Goal: Communication & Community: Ask a question

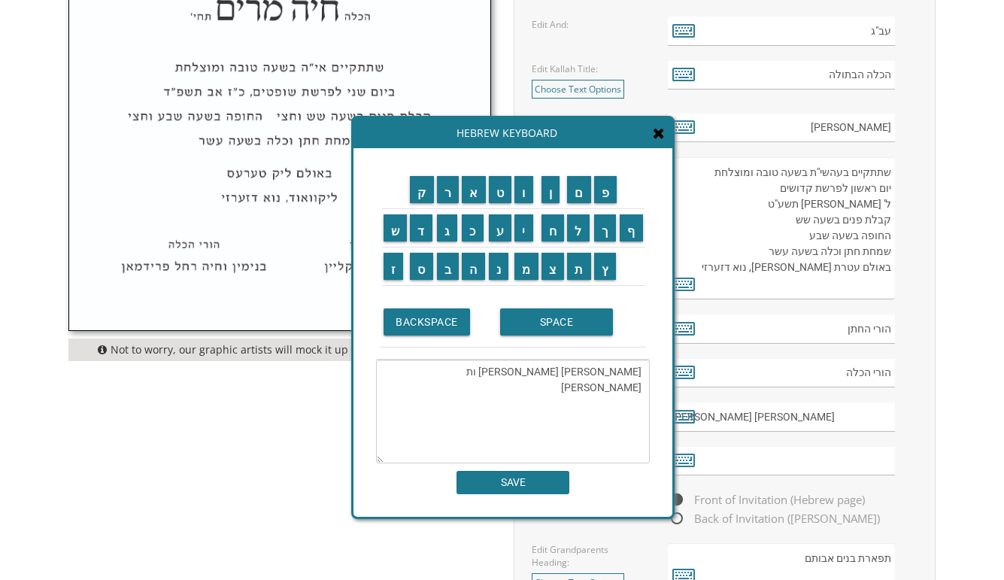
scroll to position [840, 0]
click at [663, 141] on span at bounding box center [659, 134] width 12 height 17
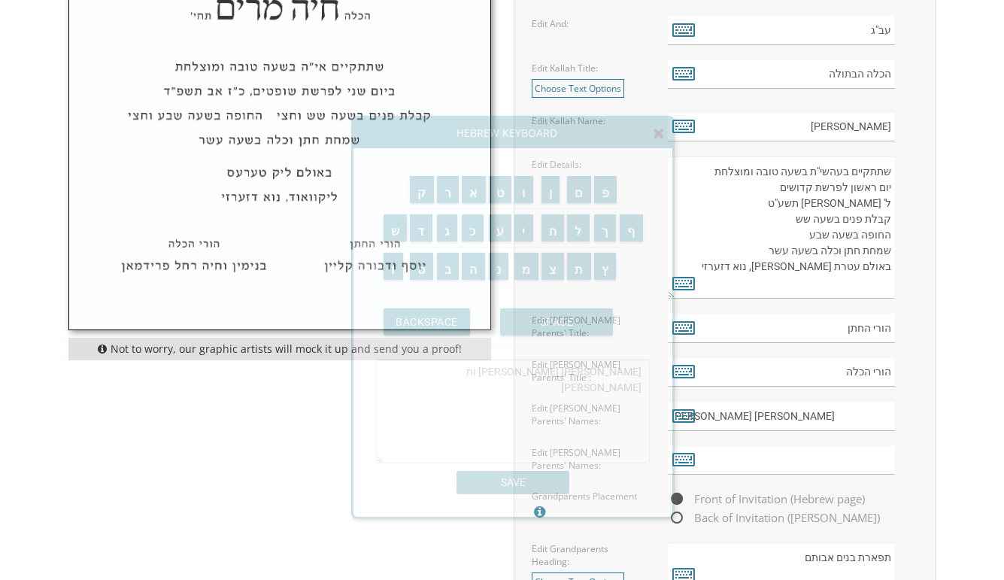
click at [657, 124] on div "Hebrew Keyboard" at bounding box center [512, 133] width 319 height 30
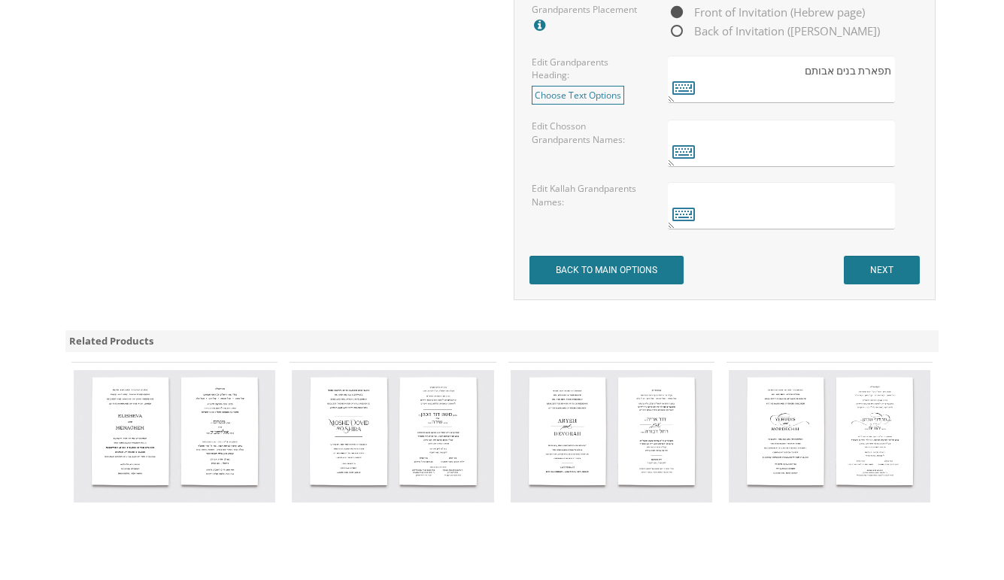
scroll to position [1595, 0]
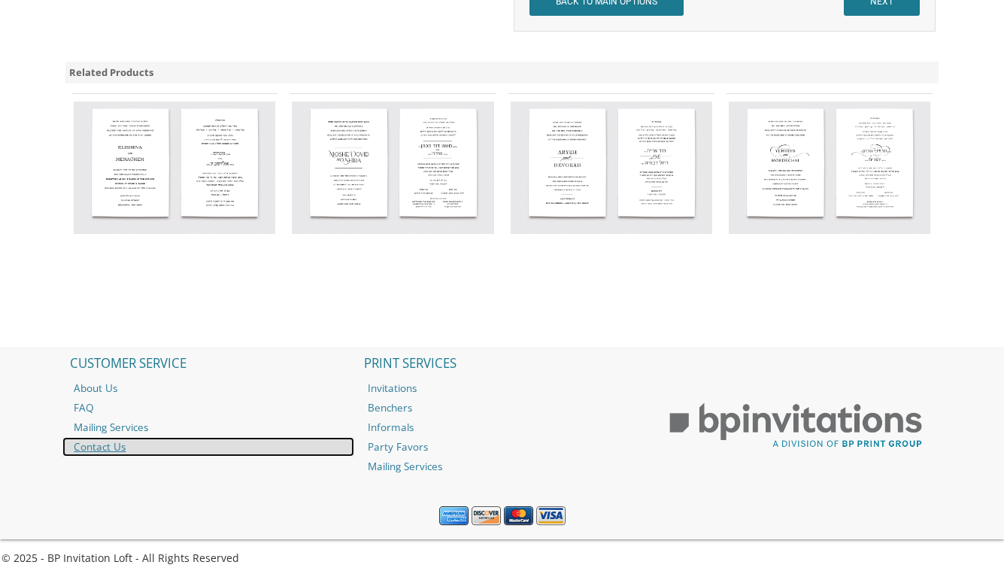
click at [81, 444] on link "Contact Us" at bounding box center [208, 447] width 292 height 20
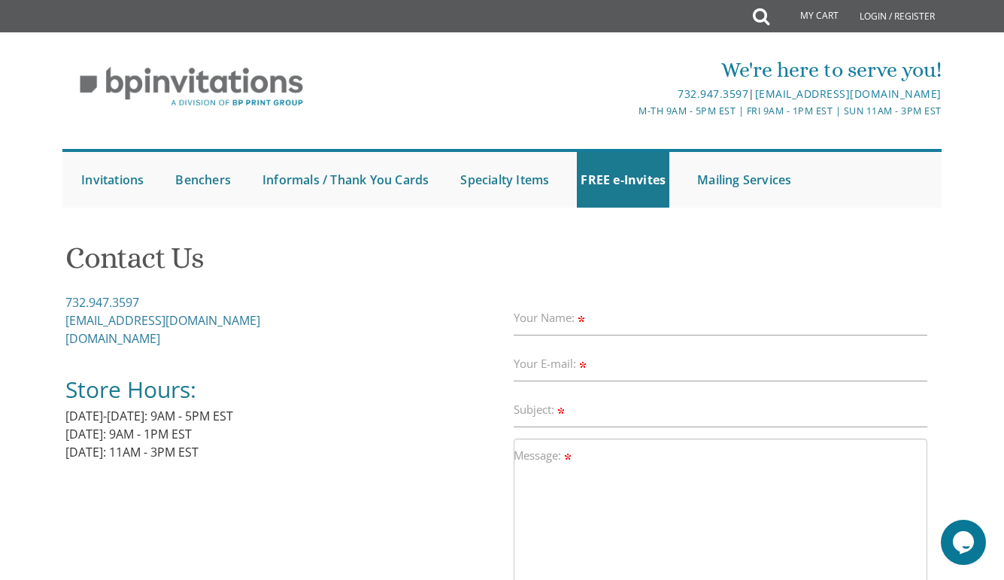
click at [543, 457] on label "Message:" at bounding box center [544, 455] width 60 height 16
click at [543, 457] on textarea "Message:" at bounding box center [721, 518] width 414 height 161
paste textarea "Hi, We are making a wedding in six weeks, iyH, what is the quickest turnaround …"
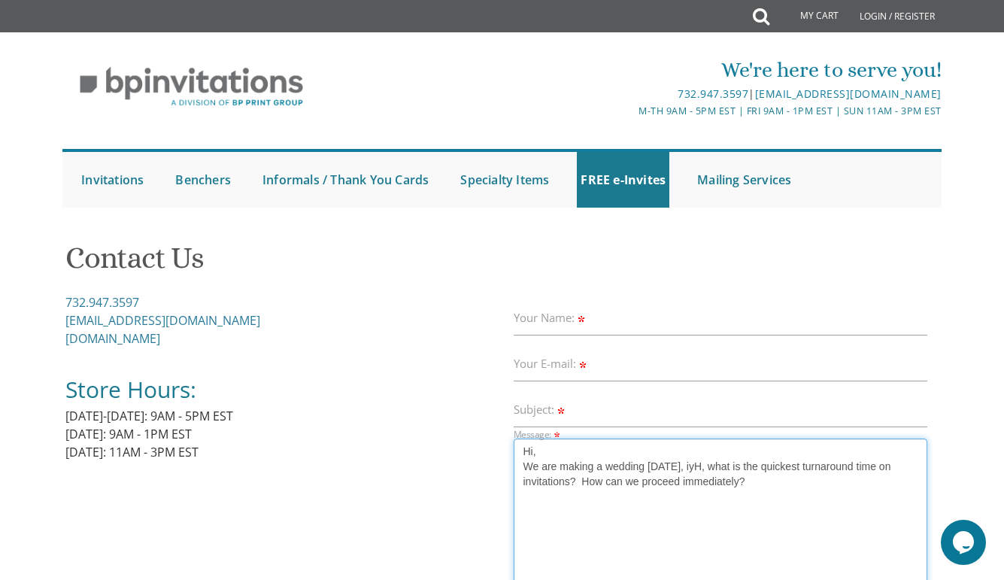
type textarea "Hi, We are making a wedding in six weeks, iyH, what is the quickest turnaround …"
click at [540, 317] on label "Your Name:" at bounding box center [551, 318] width 74 height 16
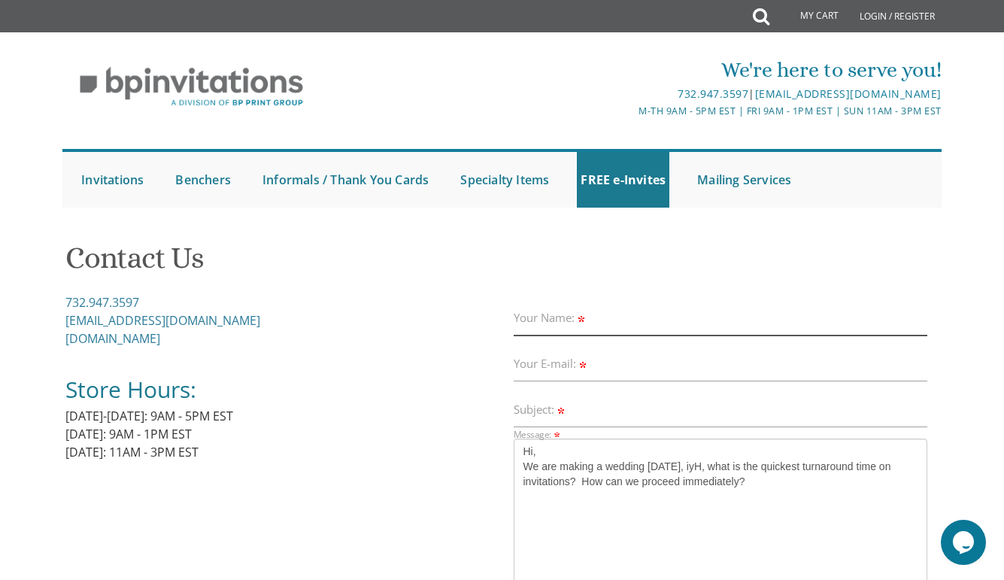
click at [540, 317] on input "Your Name:" at bounding box center [721, 318] width 414 height 35
type input "Penina Zussman"
type input "zussman.penina@gmail.com"
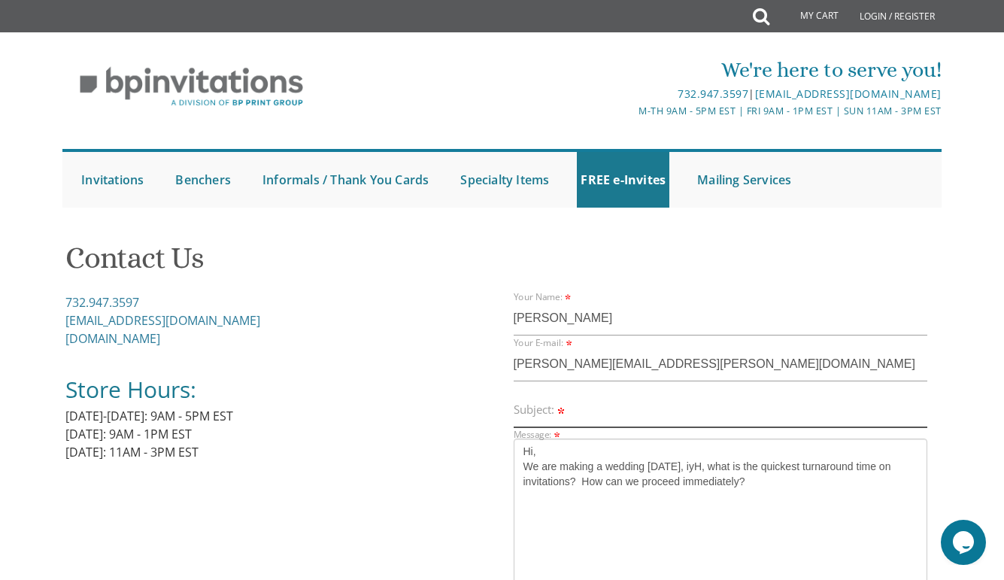
click at [568, 405] on input "Subject:" at bounding box center [721, 409] width 414 height 35
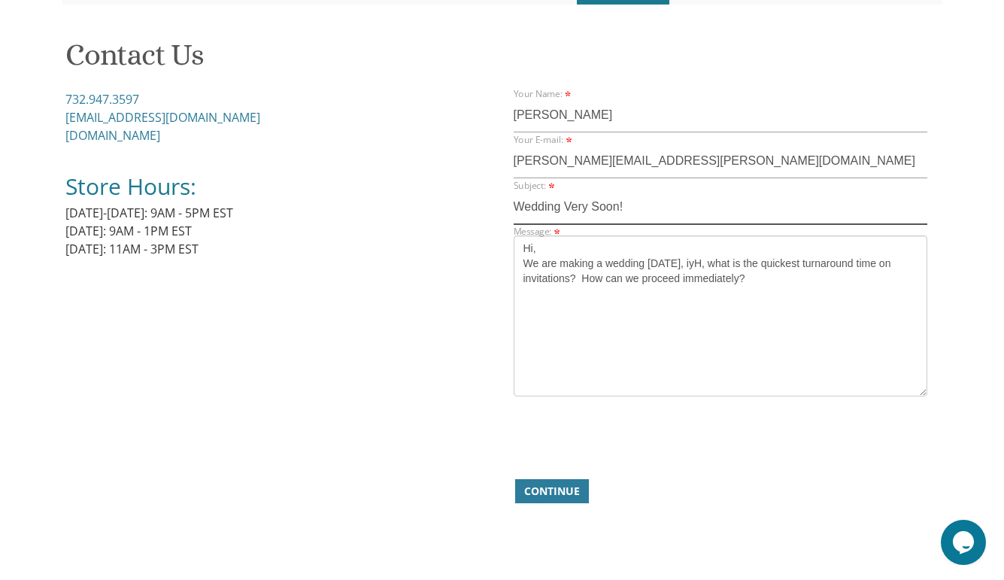
scroll to position [214, 0]
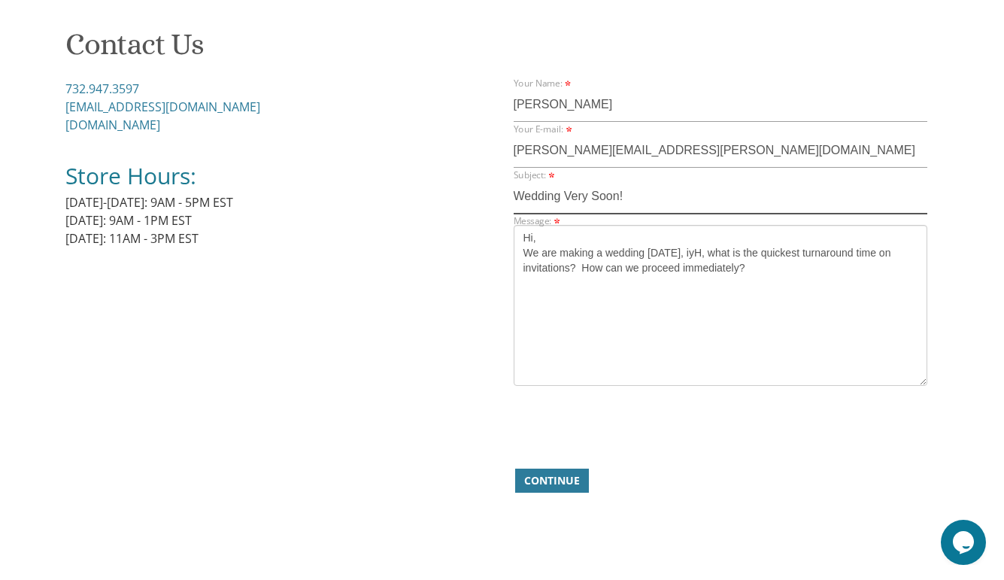
type input "Wedding Very Soon!"
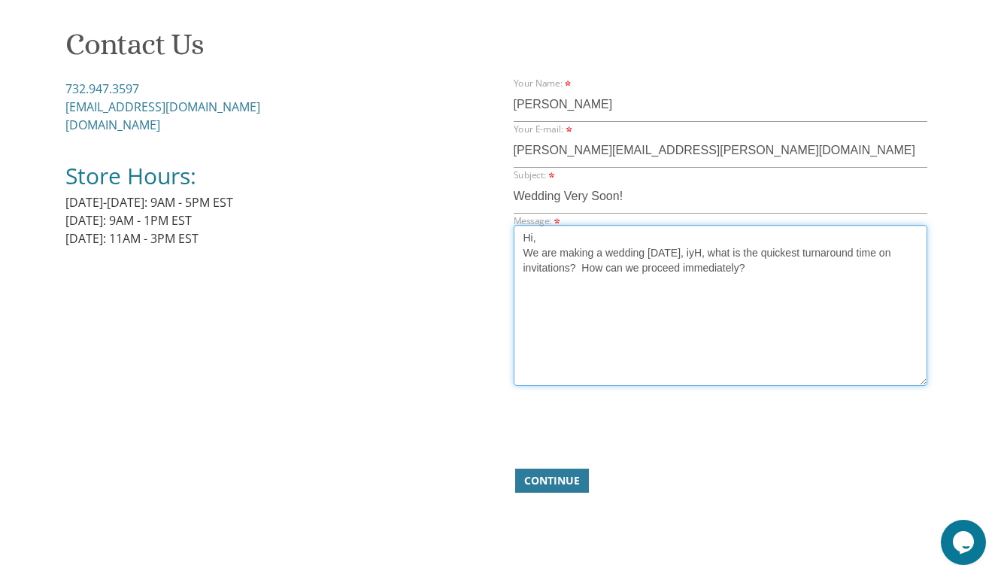
click at [768, 286] on textarea "Hi, We are making a wedding in six weeks, iyH, what is the quickest turnaround …" at bounding box center [721, 305] width 414 height 161
type textarea "Hi, We are making a wedding in six weeks, iyH, what is the quickest turnaround …"
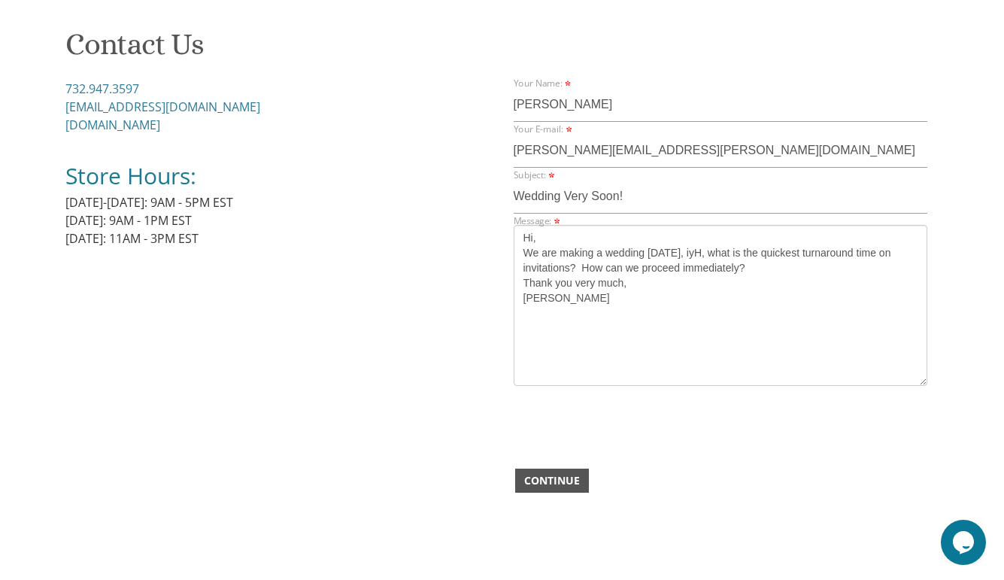
click at [540, 478] on span "Continue" at bounding box center [552, 480] width 56 height 15
